Goal: Task Accomplishment & Management: Manage account settings

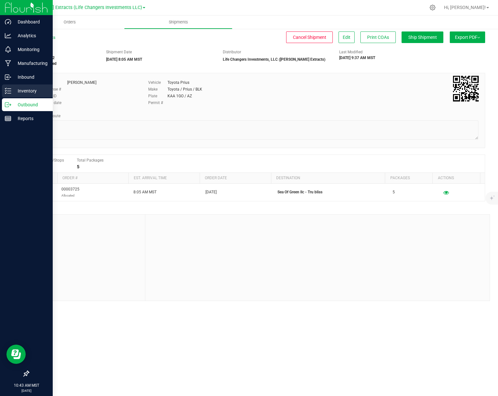
click at [14, 88] on p "Inventory" at bounding box center [30, 91] width 39 height 8
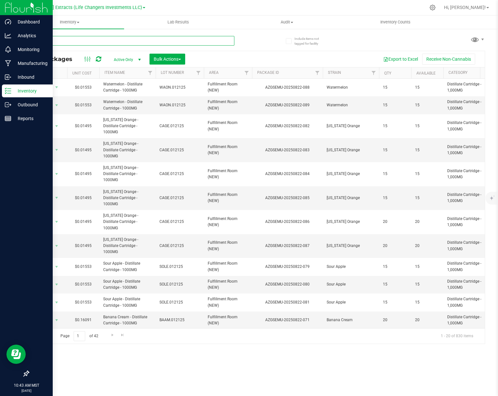
click at [163, 40] on input "text" at bounding box center [131, 41] width 206 height 10
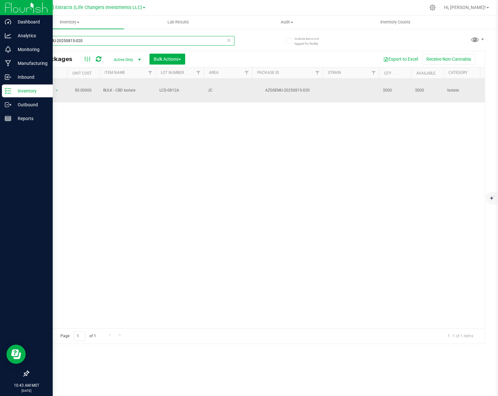
type input "AZGSEMU-20250815-020"
click at [169, 87] on span "LCD-0812A" at bounding box center [179, 90] width 40 height 6
click at [169, 86] on input "LCD-0812A" at bounding box center [178, 90] width 46 height 10
type input "LCD-0729A"
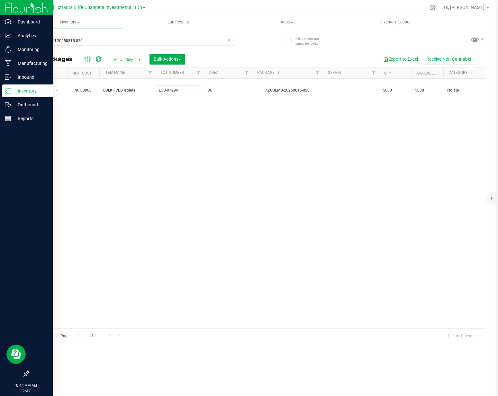
click at [161, 120] on div "All Packages Active Only Active Only Lab Samples Locked All Bulk Actions Add to…" at bounding box center [256, 197] width 456 height 293
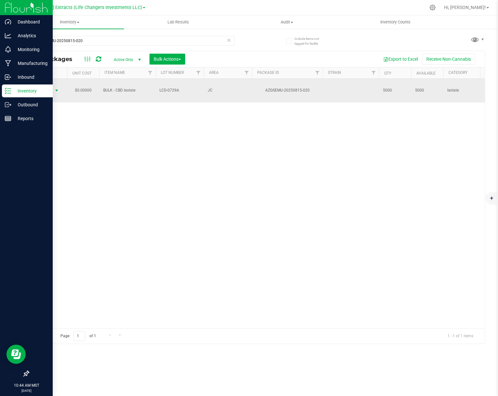
click at [49, 86] on span "Action" at bounding box center [43, 90] width 17 height 9
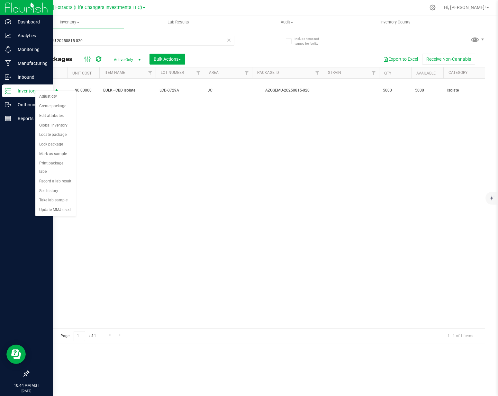
drag, startPoint x: 60, startPoint y: 107, endPoint x: 126, endPoint y: 110, distance: 65.6
click at [126, 110] on body "Dashboard Analytics Monitoring Manufacturing Inbound Inventory Outbound Reports…" at bounding box center [249, 198] width 498 height 396
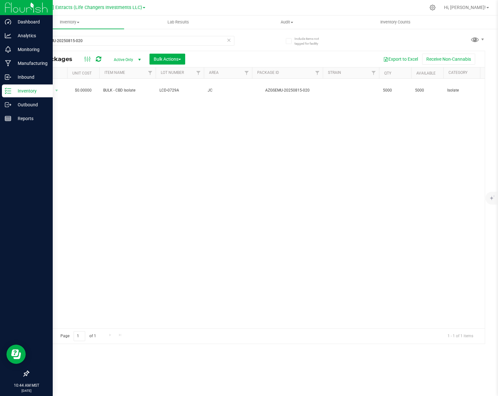
click at [126, 110] on div "Action Action Adjust qty Create package Edit attributes Global inventory Locate…" at bounding box center [257, 204] width 456 height 250
click at [164, 56] on button "Bulk Actions" at bounding box center [167, 59] width 36 height 11
click at [173, 95] on span "Combine packages" at bounding box center [171, 96] width 37 height 5
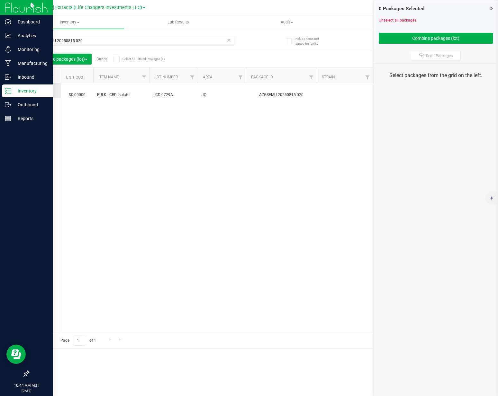
click at [40, 92] on span at bounding box center [43, 90] width 6 height 6
click at [0, 0] on input "checkbox" at bounding box center [0, 0] width 0 height 0
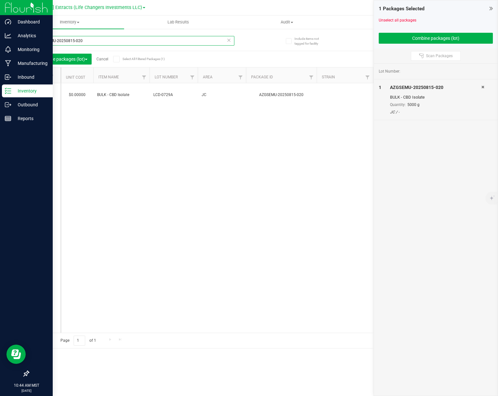
click at [84, 44] on input "AZGSEMU-20250815-020" at bounding box center [131, 41] width 206 height 10
type input "AZGSEMU-20250815-019"
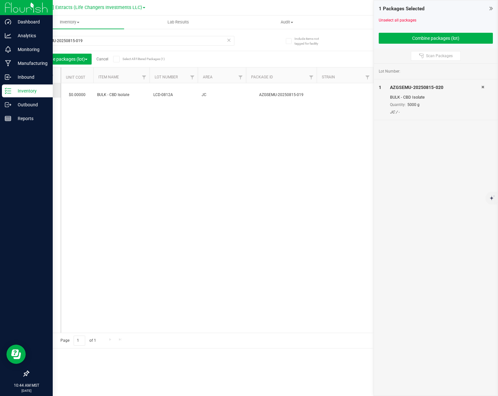
click at [49, 91] on label at bounding box center [44, 90] width 9 height 6
click at [0, 0] on input "checkbox" at bounding box center [0, 0] width 0 height 0
click at [426, 36] on button "Combine packages (lot)" at bounding box center [435, 38] width 114 height 11
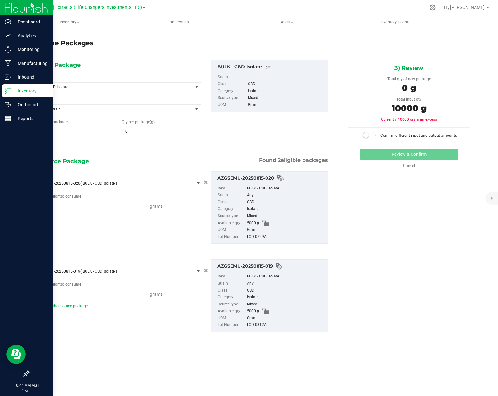
type input "5000.0000 g"
click at [82, 133] on span "1 1" at bounding box center [72, 132] width 79 height 10
click at [82, 133] on input "1" at bounding box center [72, 131] width 78 height 9
click at [87, 87] on span "BULK - CBD Isolate" at bounding box center [110, 87] width 148 height 4
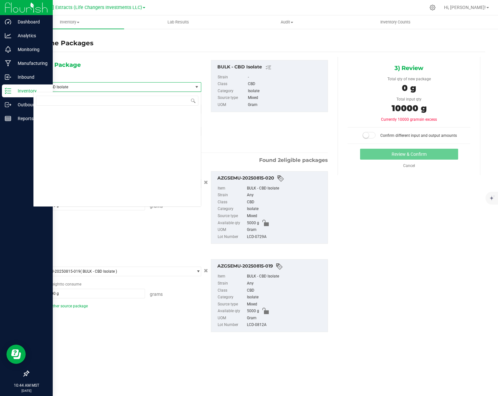
scroll to position [297, 0]
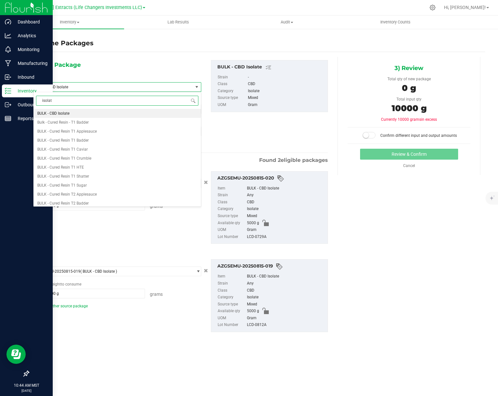
type input "isolate"
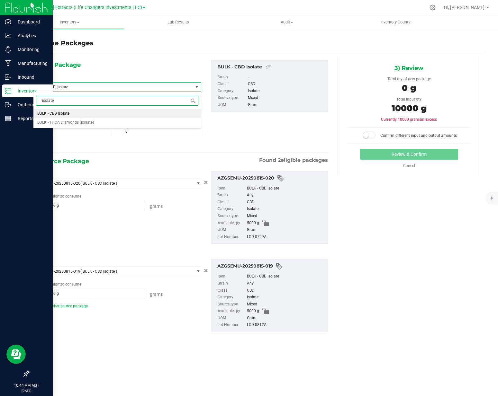
scroll to position [0, 0]
click at [82, 121] on span "BULK - THCA Diamonds (Isolate)" at bounding box center [65, 122] width 57 height 4
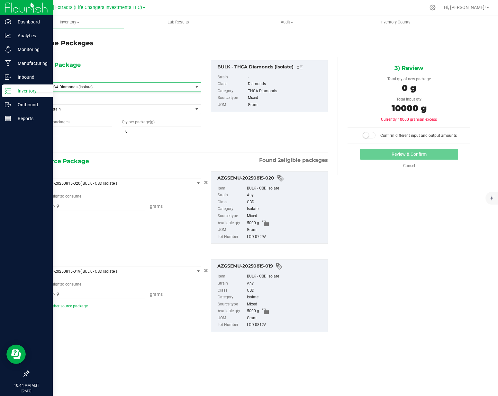
scroll to position [1133, 0]
drag, startPoint x: 62, startPoint y: 134, endPoint x: 29, endPoint y: 131, distance: 33.2
click at [29, 132] on div "Number of packages 1 1" at bounding box center [72, 127] width 89 height 17
type input "2"
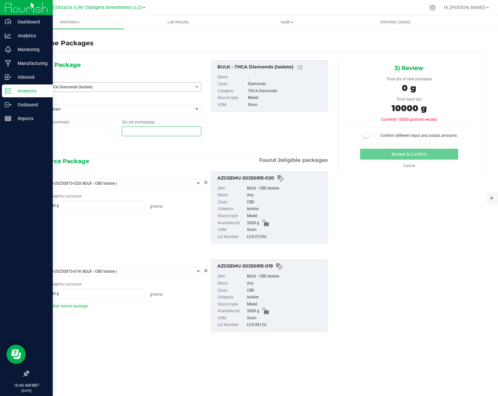
click at [150, 132] on span at bounding box center [161, 132] width 79 height 10
type input "5000"
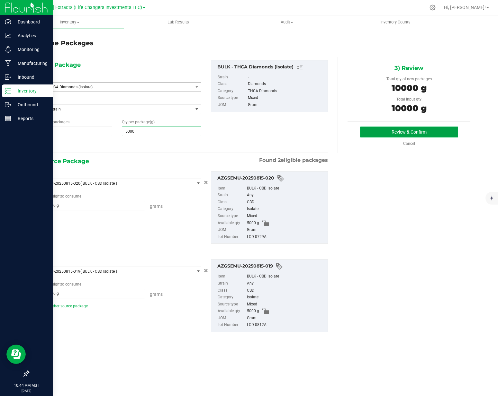
type input "5,000"
click at [411, 132] on button "Review & Confirm" at bounding box center [409, 132] width 98 height 11
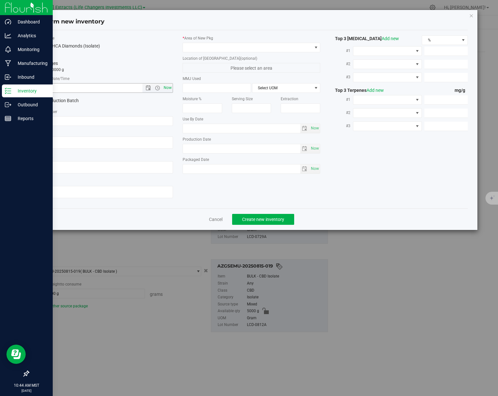
click at [166, 88] on span "Now" at bounding box center [167, 87] width 11 height 9
type input "[DATE] 10:44 AM"
click at [121, 120] on input "text" at bounding box center [104, 121] width 138 height 10
paste input "LCD-0729A"
type input "LCD-0729A"
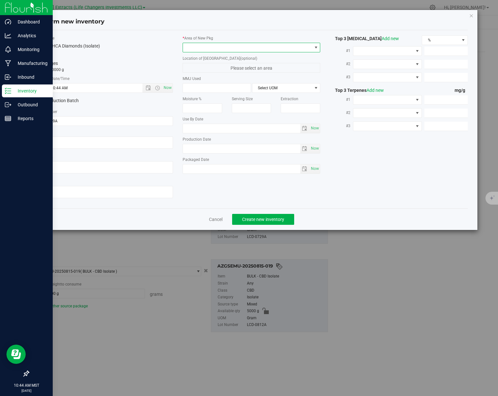
click at [216, 46] on span at bounding box center [247, 47] width 129 height 9
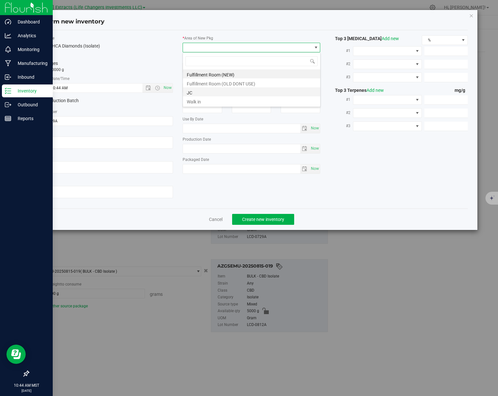
scroll to position [10, 137]
drag, startPoint x: 194, startPoint y: 92, endPoint x: 162, endPoint y: 67, distance: 40.6
click at [194, 92] on li "JC" at bounding box center [251, 91] width 137 height 9
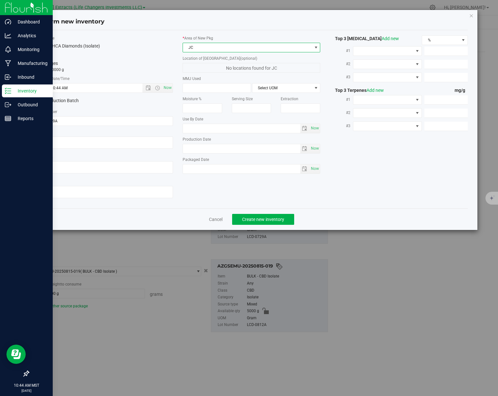
click at [150, 57] on label "Total Qty" at bounding box center [104, 56] width 138 height 6
click at [290, 217] on button "Create new inventory" at bounding box center [263, 219] width 62 height 11
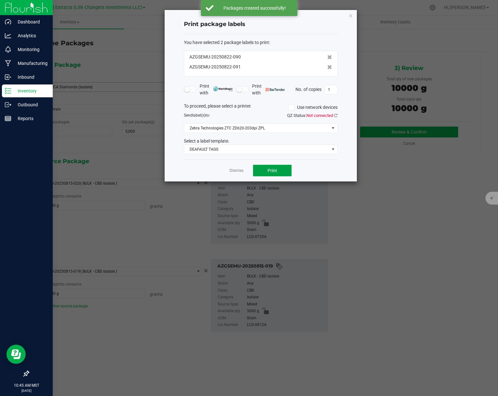
click at [268, 171] on span "Print" at bounding box center [272, 170] width 10 height 5
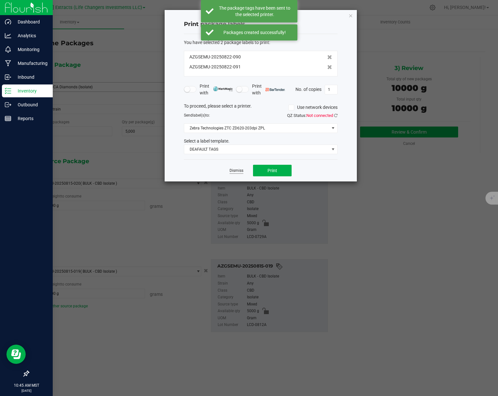
click at [236, 171] on link "Dismiss" at bounding box center [236, 170] width 14 height 5
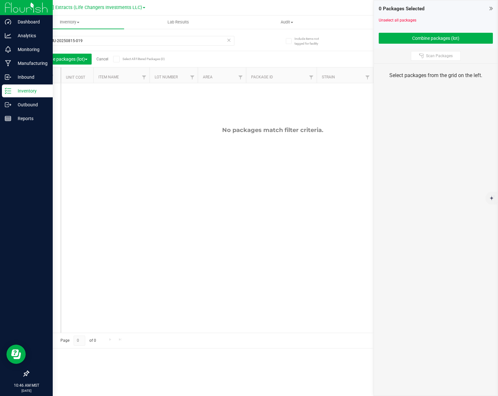
click at [280, 130] on div "No packages match filter criteria." at bounding box center [272, 130] width 423 height 7
click at [137, 39] on input "AZGSEMU-20250815-019" at bounding box center [131, 41] width 206 height 10
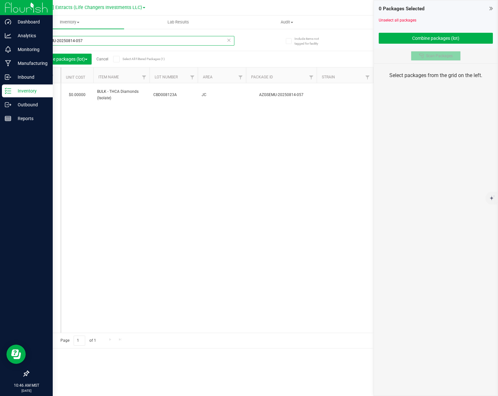
type input "AZGSEMU-20250814-057"
click at [437, 59] on button "Scan Packages" at bounding box center [436, 56] width 50 height 10
click at [437, 58] on span "Scan Packages" at bounding box center [439, 55] width 27 height 5
click at [443, 58] on button "Scan Packages" at bounding box center [436, 56] width 50 height 10
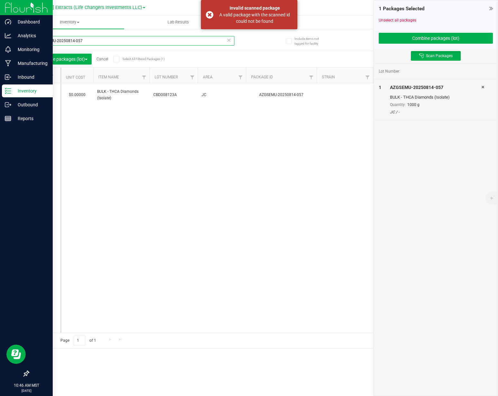
click at [119, 42] on input "AZGSEMU-20250814-057" at bounding box center [131, 41] width 206 height 10
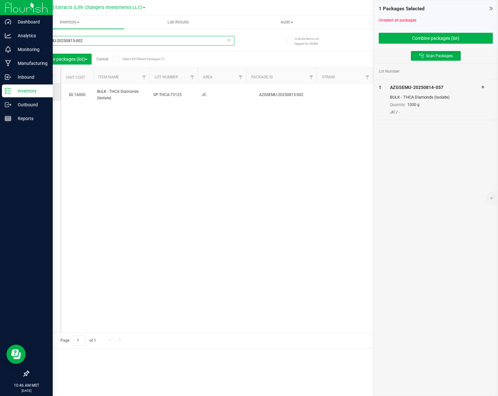
type input "AZGSEMU-20250815-002"
click at [43, 92] on icon at bounding box center [43, 92] width 4 height 0
click at [0, 0] on input "checkbox" at bounding box center [0, 0] width 0 height 0
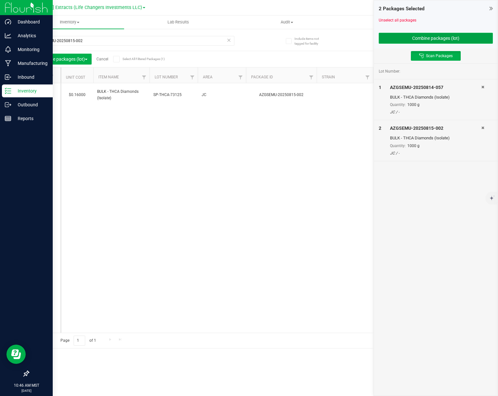
click at [444, 38] on button "Combine packages (lot)" at bounding box center [435, 38] width 114 height 11
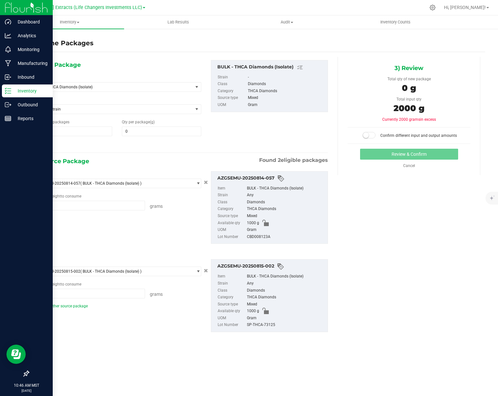
type input "1000.0000 g"
click at [71, 133] on span "1 1" at bounding box center [72, 132] width 79 height 10
click at [71, 133] on input "1" at bounding box center [72, 131] width 78 height 9
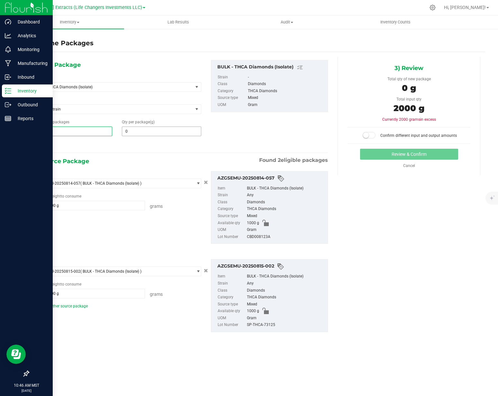
type input "2"
click at [146, 134] on span at bounding box center [161, 132] width 79 height 10
click at [146, 134] on input "text" at bounding box center [161, 131] width 78 height 9
type input "1000"
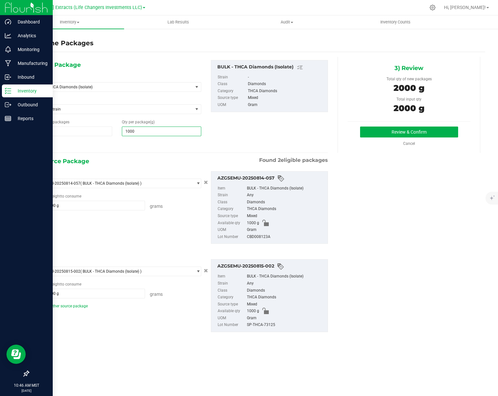
type input "1,000"
click at [247, 134] on div "1) New Package Select Item BULK - THCA Diamonds (Isolate) 1 Gram WL Cartridge 1…" at bounding box center [180, 104] width 304 height 89
click at [384, 134] on button "Review & Confirm" at bounding box center [409, 132] width 98 height 11
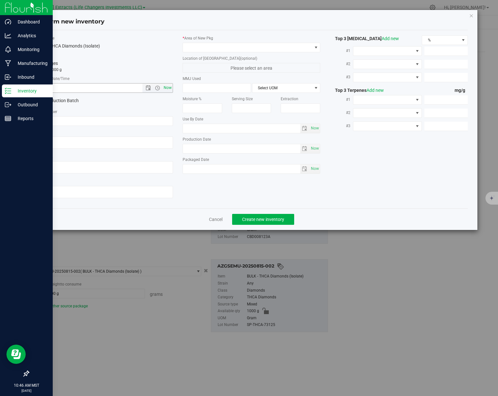
click at [170, 90] on span "Now" at bounding box center [167, 87] width 11 height 9
type input "[DATE] 10:46 AM"
click at [133, 123] on input "text" at bounding box center [104, 121] width 138 height 10
paste input "LCD-0729A"
type input "LCD-0729A"
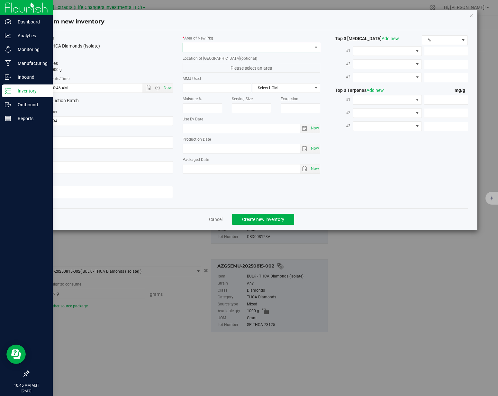
click at [230, 46] on span at bounding box center [247, 47] width 129 height 9
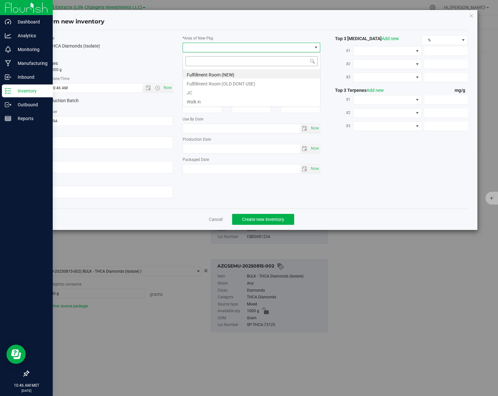
scroll to position [10, 137]
drag, startPoint x: 200, startPoint y: 91, endPoint x: 181, endPoint y: 78, distance: 23.0
click at [200, 91] on li "JC" at bounding box center [251, 91] width 137 height 9
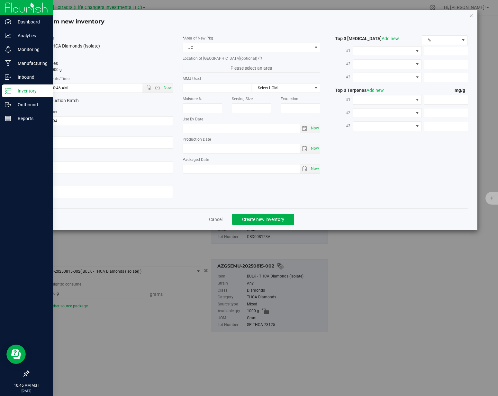
click at [149, 59] on div "Total Qty 2 packages totaling 2000 g" at bounding box center [104, 63] width 138 height 20
click at [244, 217] on span "Create new inventory" at bounding box center [263, 219] width 42 height 5
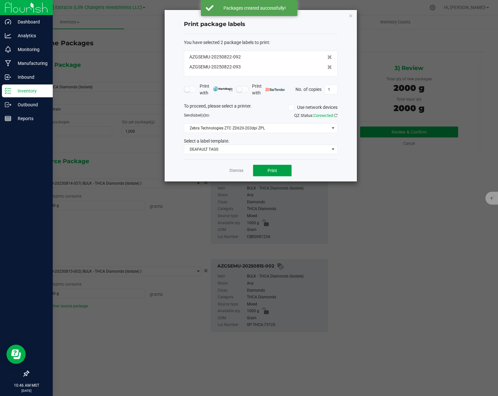
click at [260, 172] on button "Print" at bounding box center [272, 171] width 39 height 12
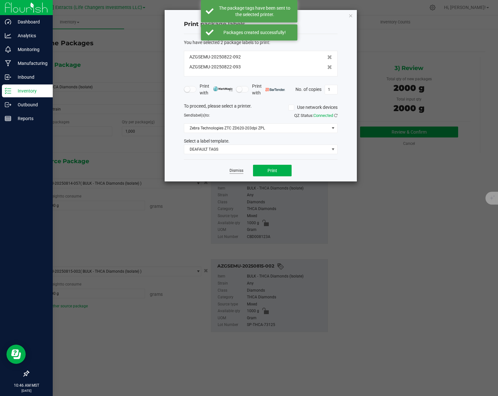
click at [234, 170] on link "Dismiss" at bounding box center [236, 170] width 14 height 5
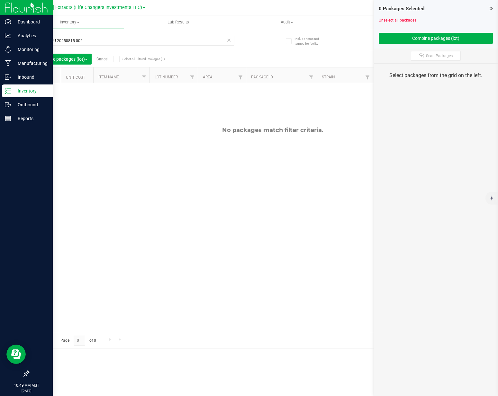
click at [105, 59] on link "Cancel" at bounding box center [102, 59] width 12 height 4
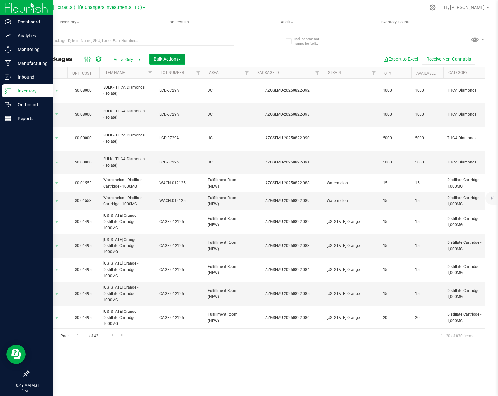
click at [179, 61] on span "Bulk Actions" at bounding box center [167, 59] width 27 height 5
click at [179, 87] on span "Add to outbound order" at bounding box center [175, 85] width 44 height 5
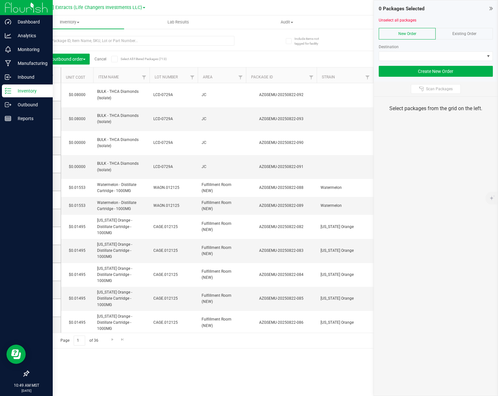
click at [239, 58] on div "Export to Excel Receive Non-Cannabis" at bounding box center [316, 59] width 327 height 11
click at [406, 58] on span at bounding box center [431, 56] width 105 height 9
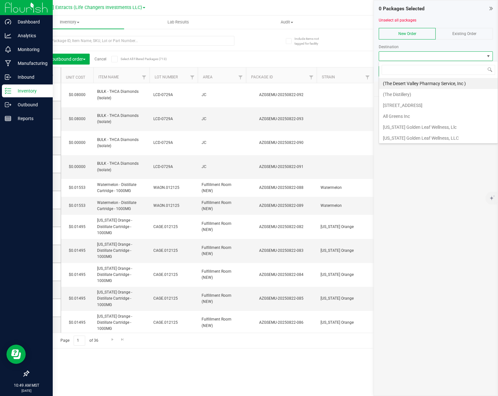
scroll to position [10, 114]
type input "c"
type input "a"
type input "mint"
click at [422, 83] on li "GTL LLC (the Mint)" at bounding box center [438, 83] width 119 height 11
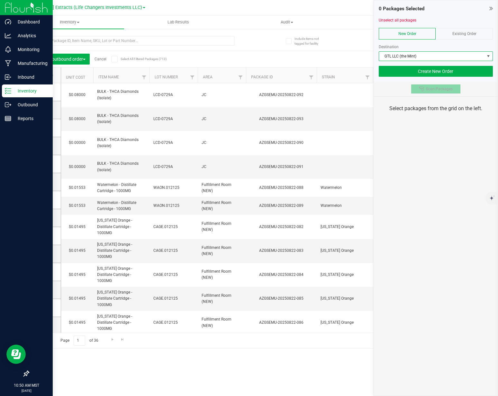
click at [428, 90] on span "Scan Packages" at bounding box center [439, 88] width 27 height 5
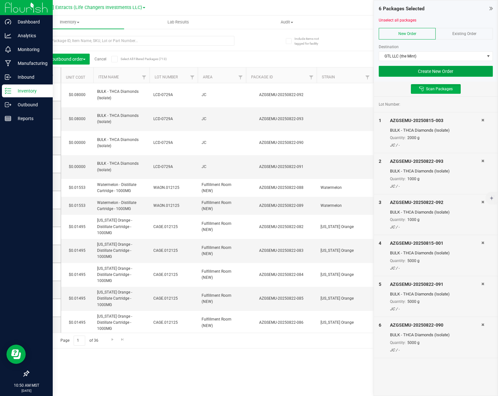
click at [465, 73] on button "Create New Order" at bounding box center [435, 71] width 114 height 11
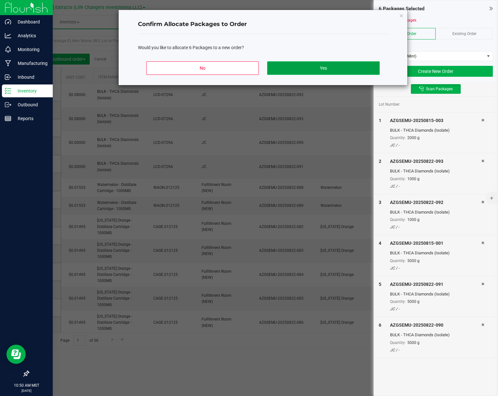
click at [346, 61] on button "Yes" at bounding box center [323, 67] width 112 height 13
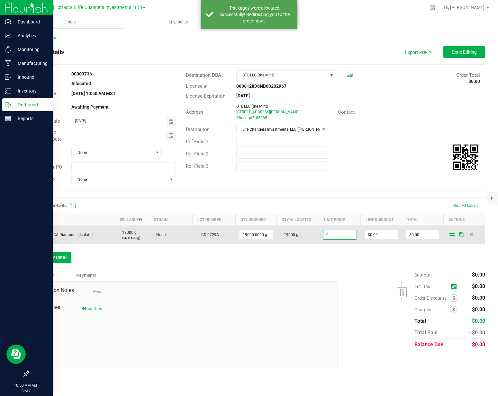
click at [345, 234] on input "0" at bounding box center [339, 234] width 33 height 9
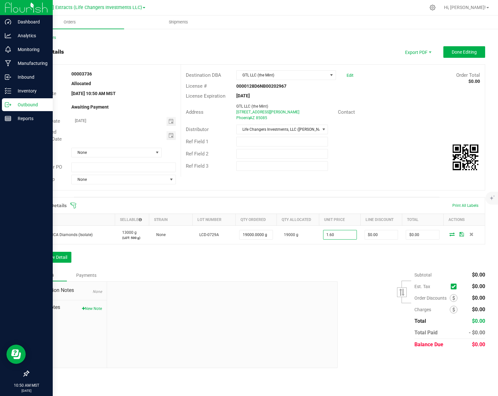
type input "$1.60000"
type input "$30,400.00"
click at [400, 136] on div "Ref Field 1" at bounding box center [333, 142] width 304 height 12
click at [458, 48] on button "Done Editing" at bounding box center [464, 52] width 42 height 12
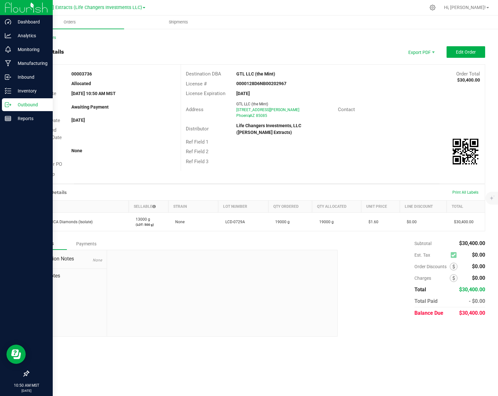
click at [412, 132] on div "Distributor Life Changers Investments, LLC ([PERSON_NAME] Extracts)" at bounding box center [333, 129] width 304 height 16
